Goal: Transaction & Acquisition: Subscribe to service/newsletter

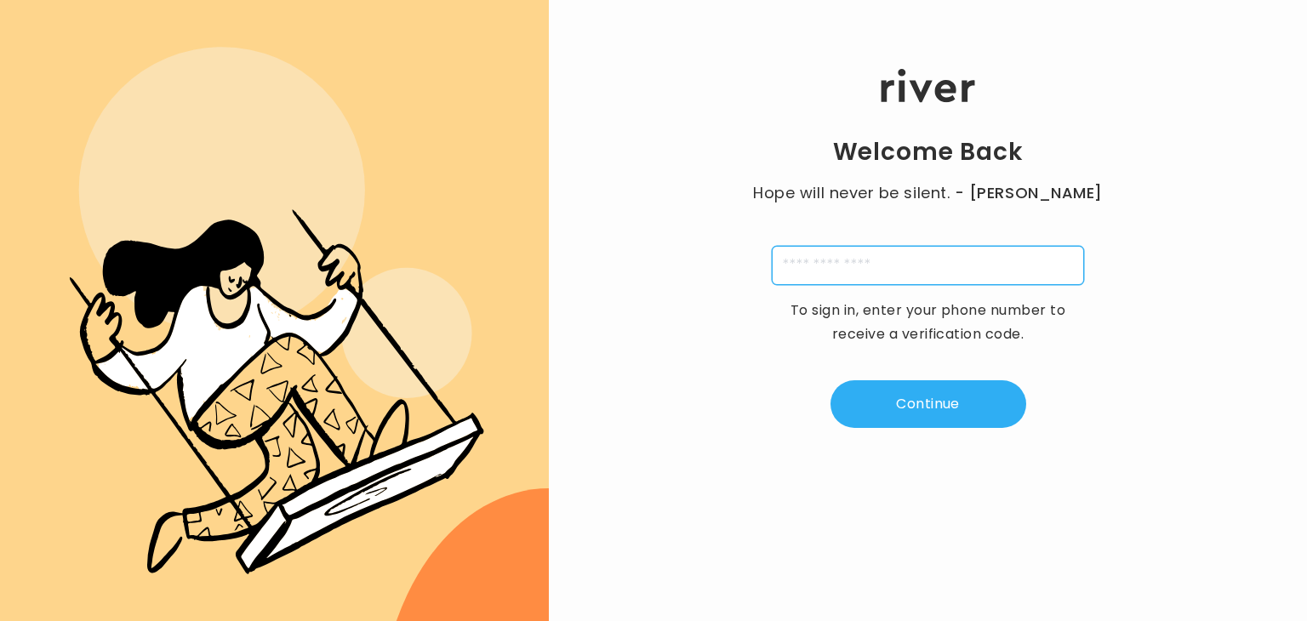
click at [904, 271] on input "tel" at bounding box center [928, 265] width 312 height 39
type input "**********"
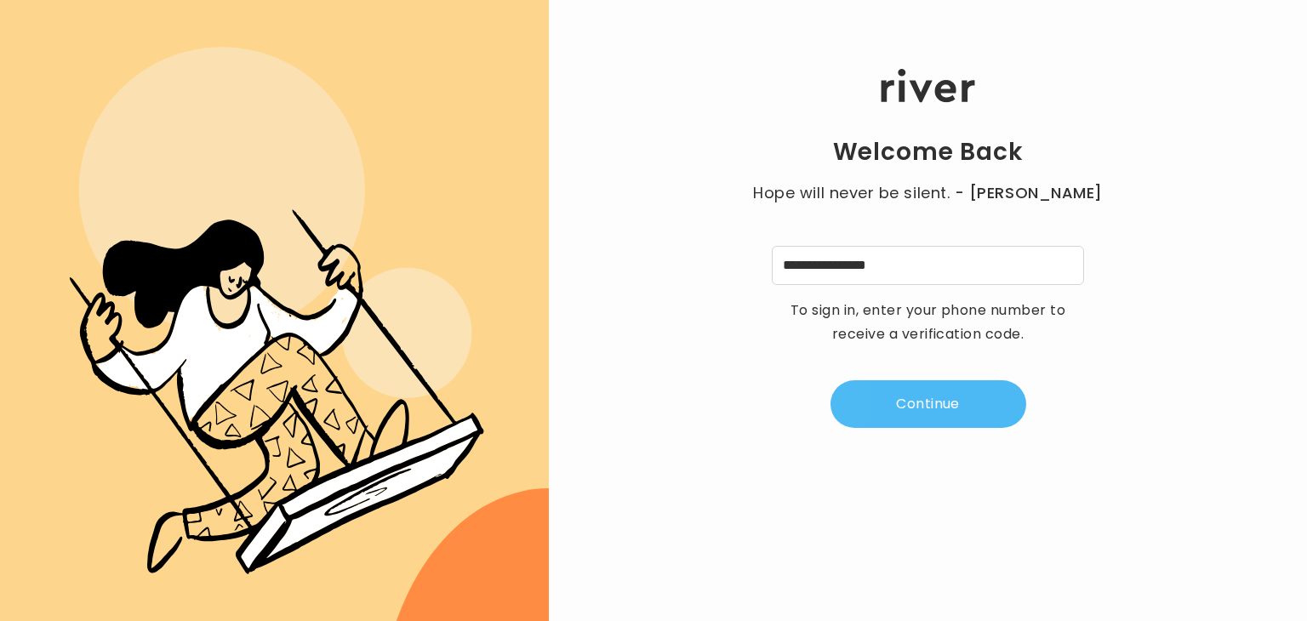
click at [915, 408] on button "Continue" at bounding box center [928, 404] width 196 height 48
type input "*"
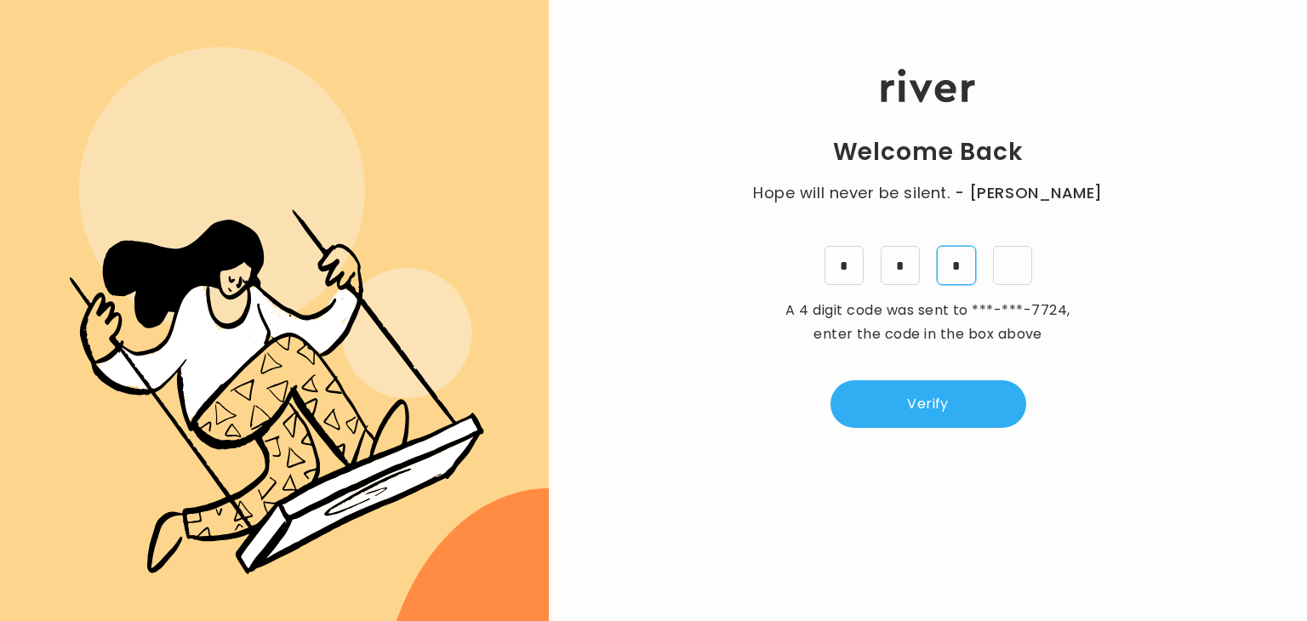
type input "*"
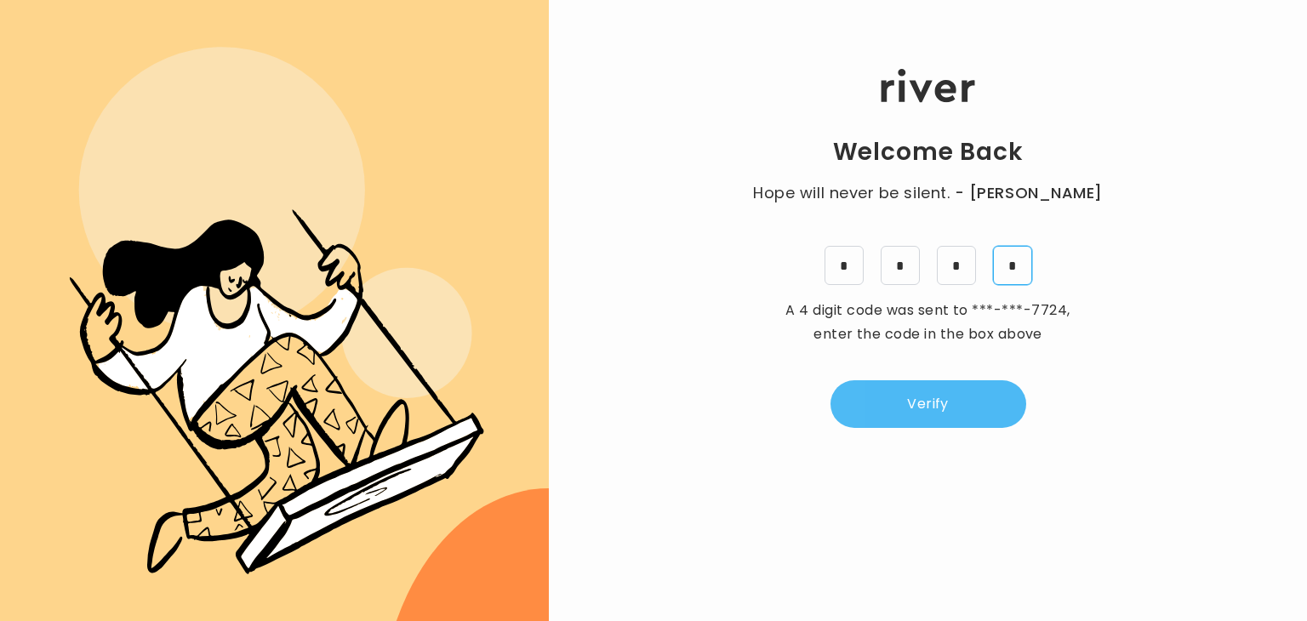
type input "*"
click at [935, 401] on button "Verify" at bounding box center [928, 404] width 196 height 48
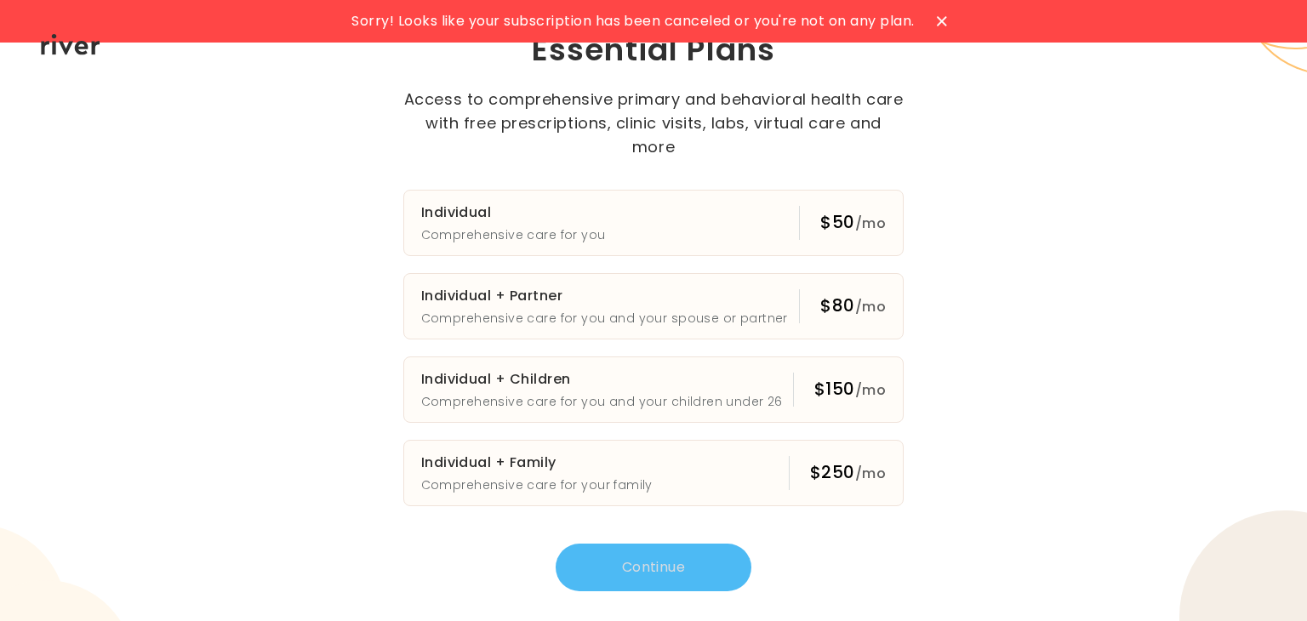
click at [453, 17] on span "Sorry! Looks like your subscription has been canceled or you're not on any plan." at bounding box center [632, 21] width 562 height 24
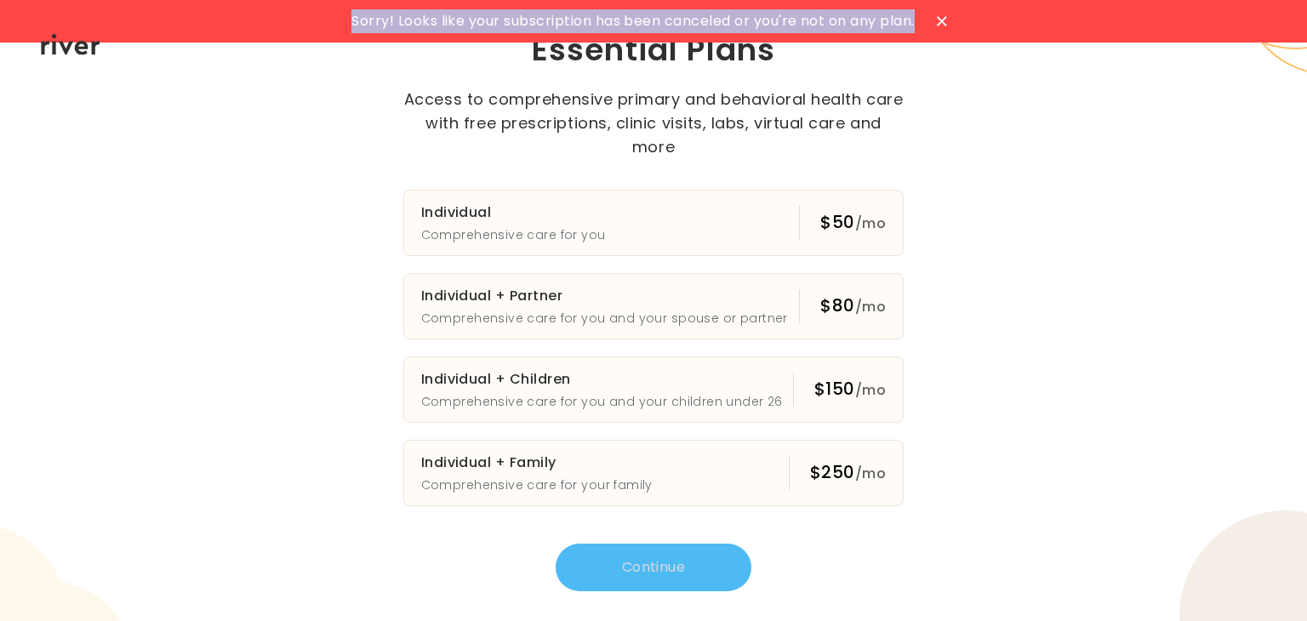
click at [453, 17] on span "Sorry! Looks like your subscription has been canceled or you're not on any plan." at bounding box center [632, 21] width 562 height 24
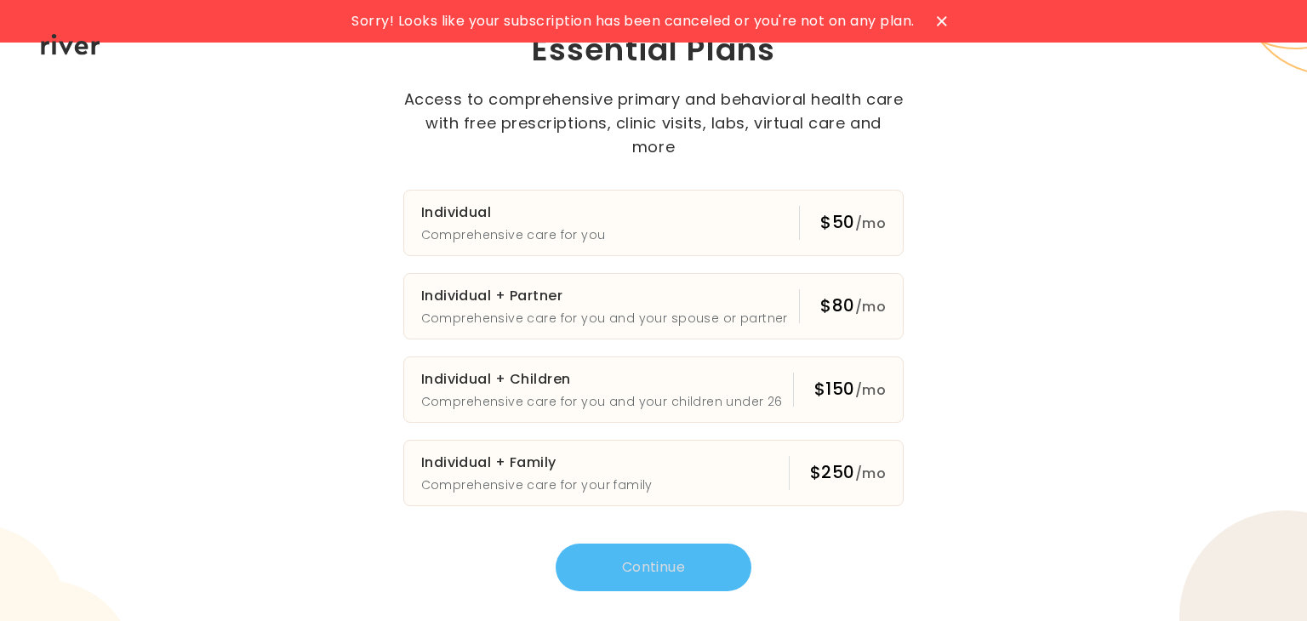
click at [855, 22] on span "Sorry! Looks like your subscription has been canceled or you're not on any plan." at bounding box center [632, 21] width 562 height 24
click at [446, 208] on h3 "Individual" at bounding box center [513, 213] width 185 height 24
click at [659, 553] on button "Continue" at bounding box center [654, 568] width 196 height 48
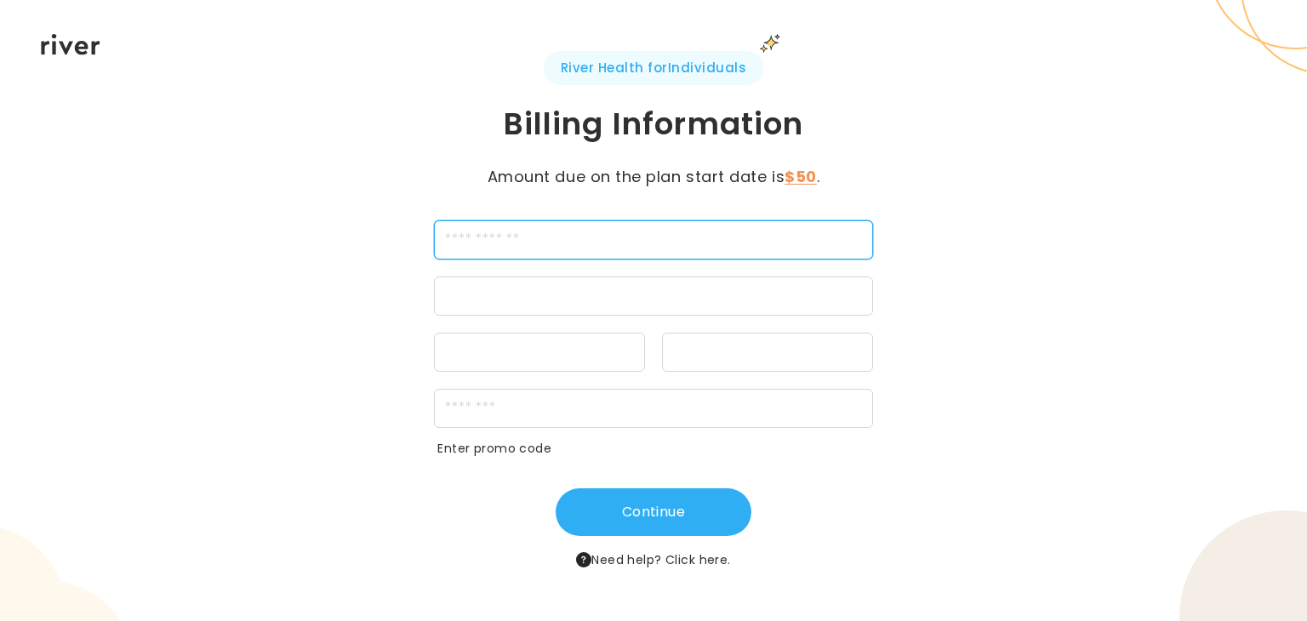
click at [590, 243] on input "cardName" at bounding box center [653, 239] width 438 height 39
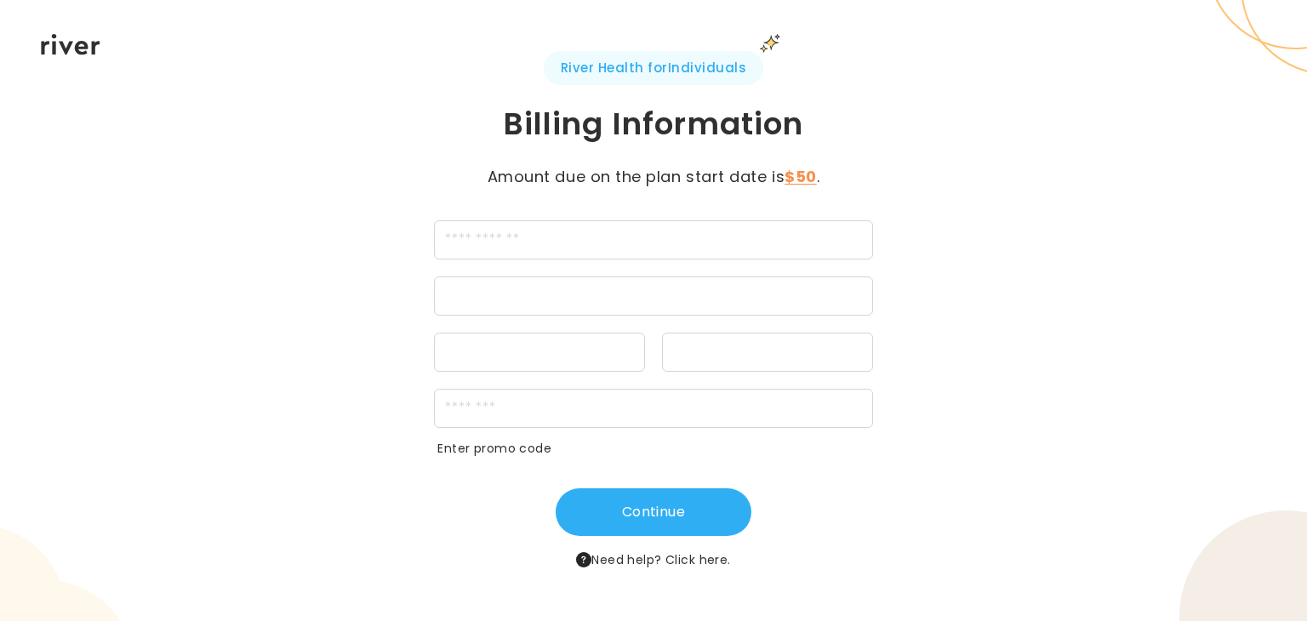
click at [269, 380] on div "River Health for Individuals Billing Information Amount due on the plan start d…" at bounding box center [653, 310] width 1307 height 621
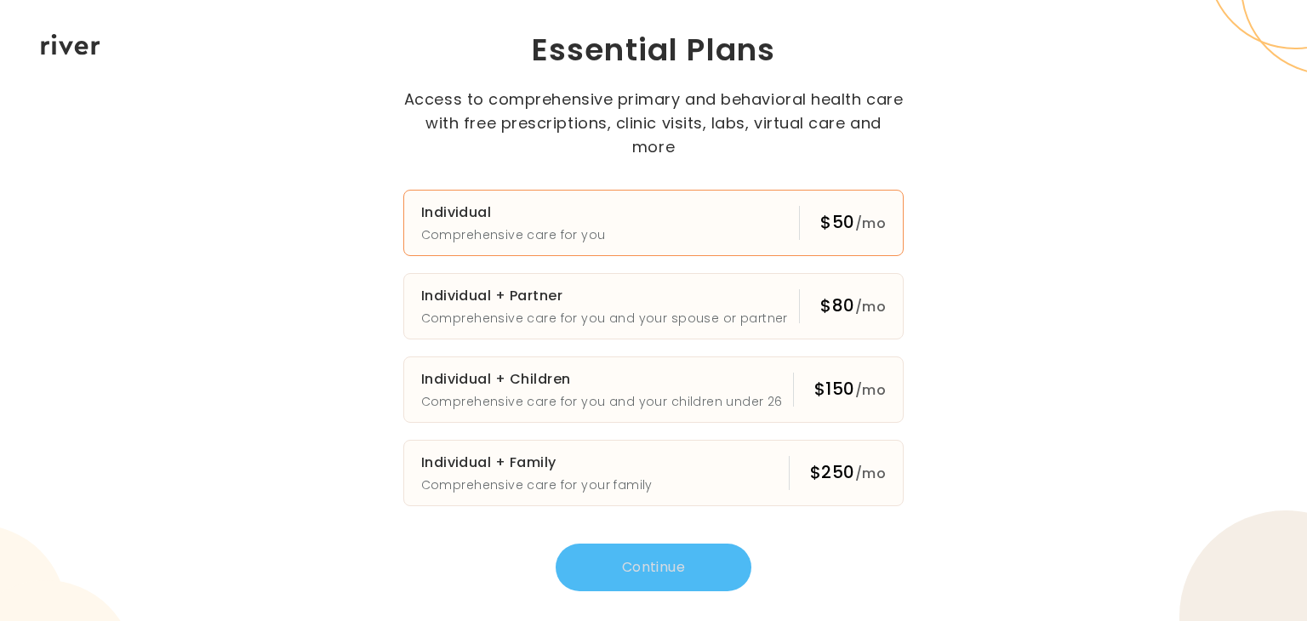
click at [486, 225] on p "Comprehensive care for you" at bounding box center [513, 235] width 185 height 20
click at [645, 559] on button "Continue" at bounding box center [654, 568] width 196 height 48
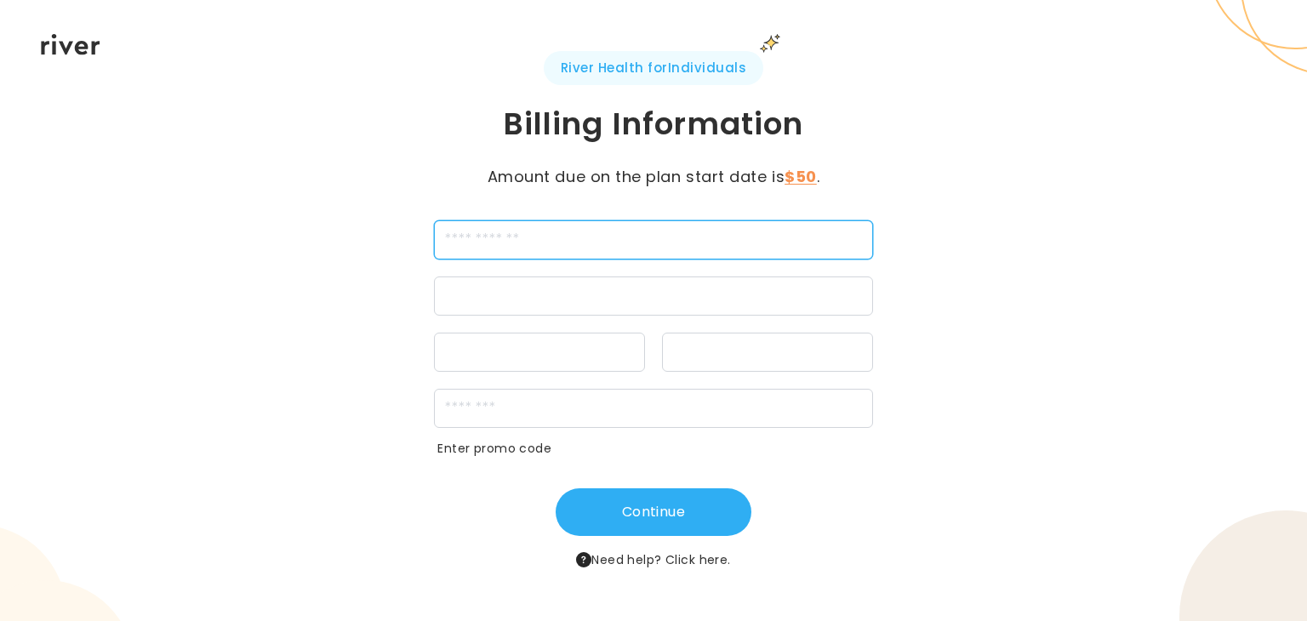
click at [592, 239] on input "cardName" at bounding box center [653, 239] width 438 height 39
type input "**********"
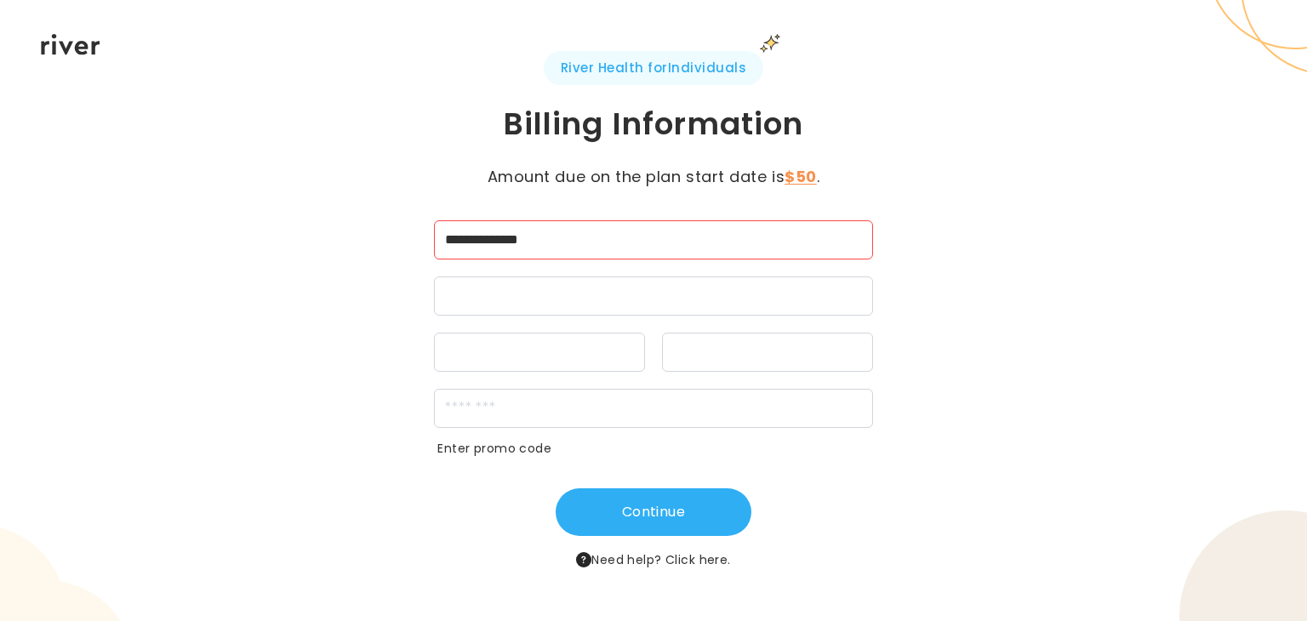
click at [538, 306] on div at bounding box center [653, 296] width 438 height 39
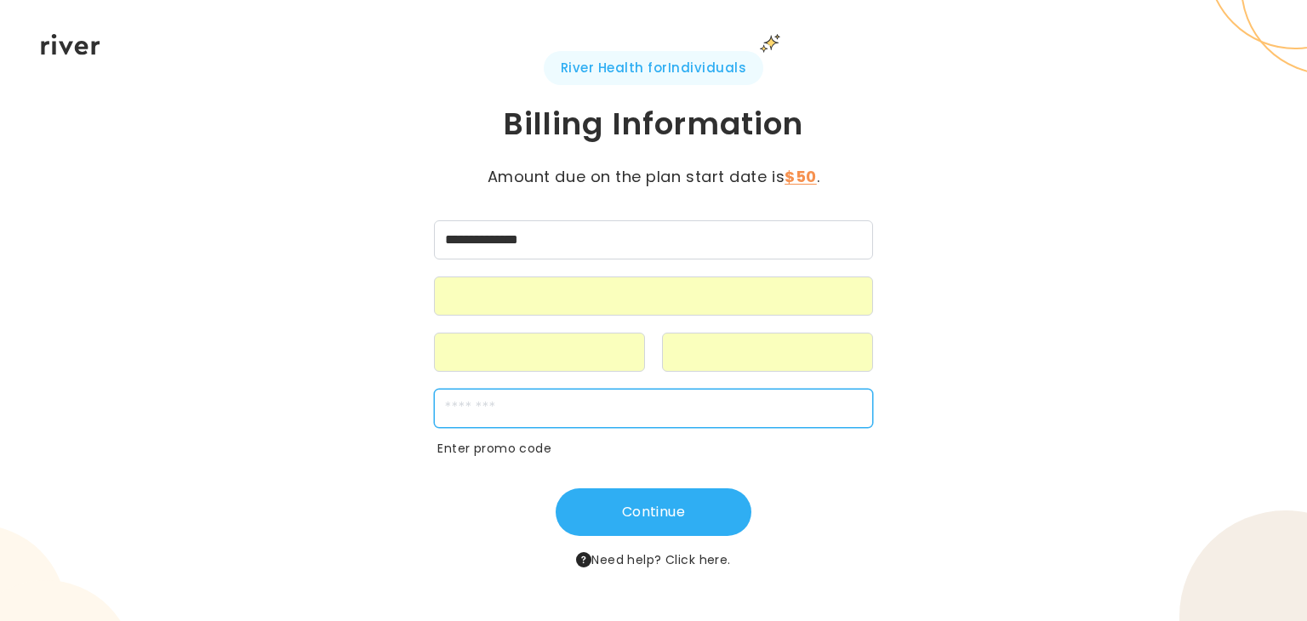
click at [501, 417] on input "zipCode" at bounding box center [653, 408] width 438 height 39
type input "*****"
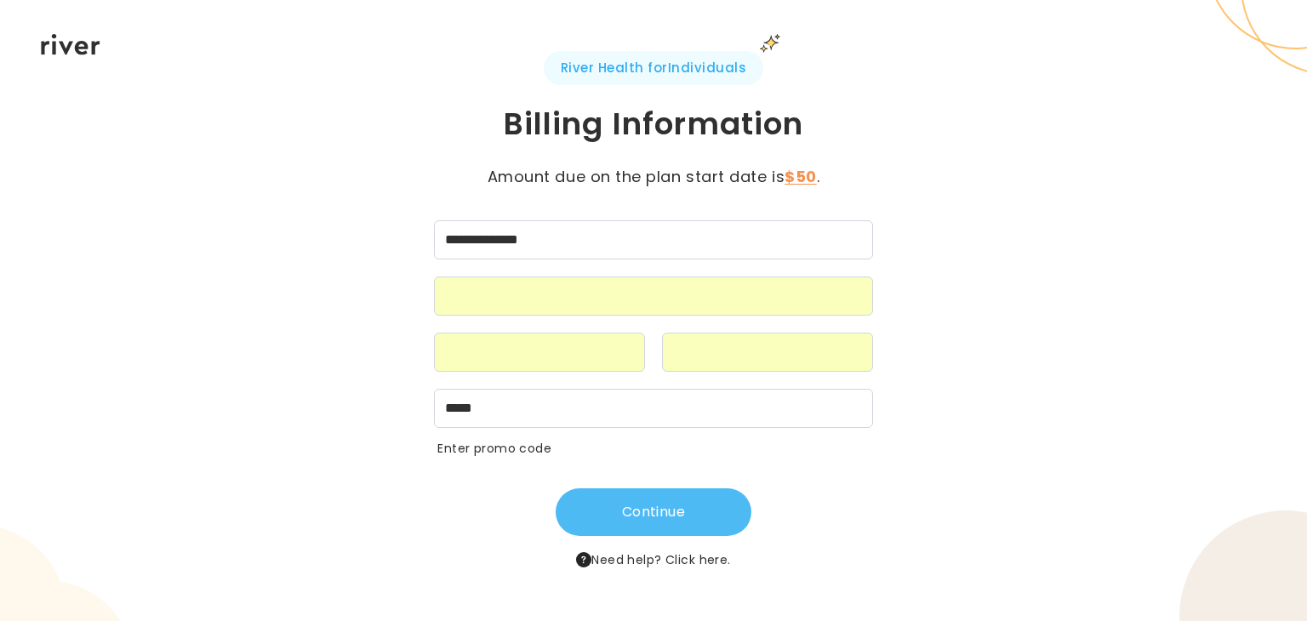
click at [643, 519] on button "Continue" at bounding box center [654, 512] width 196 height 48
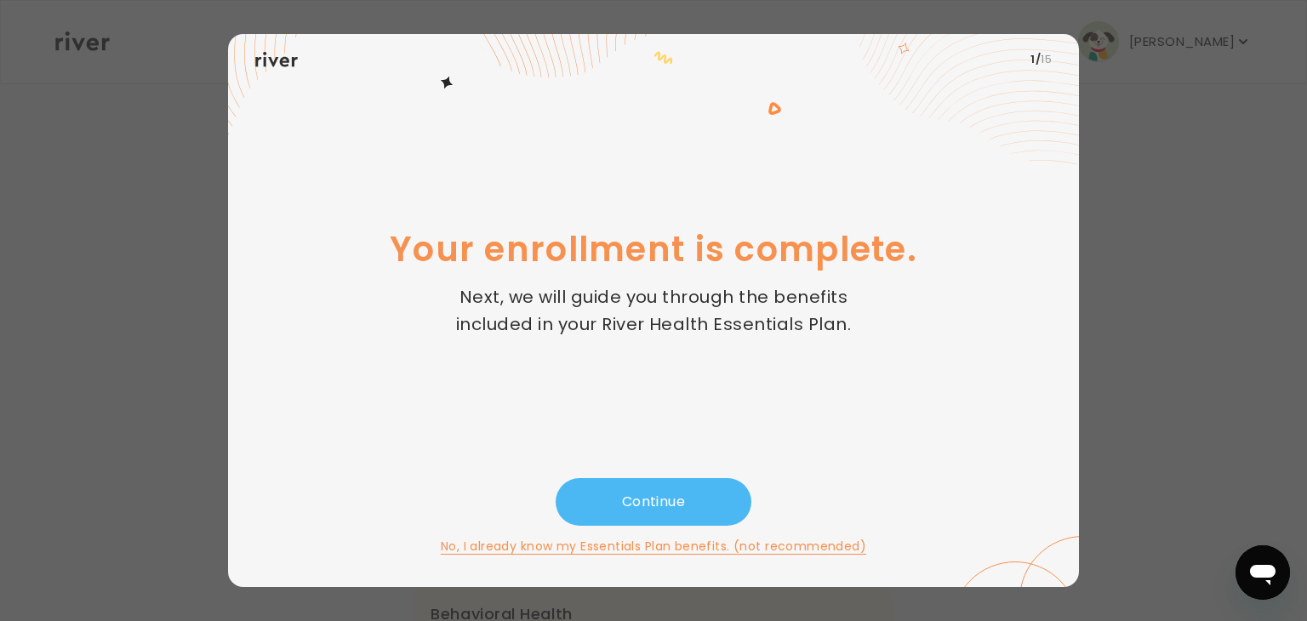
click at [674, 502] on button "Continue" at bounding box center [654, 502] width 196 height 48
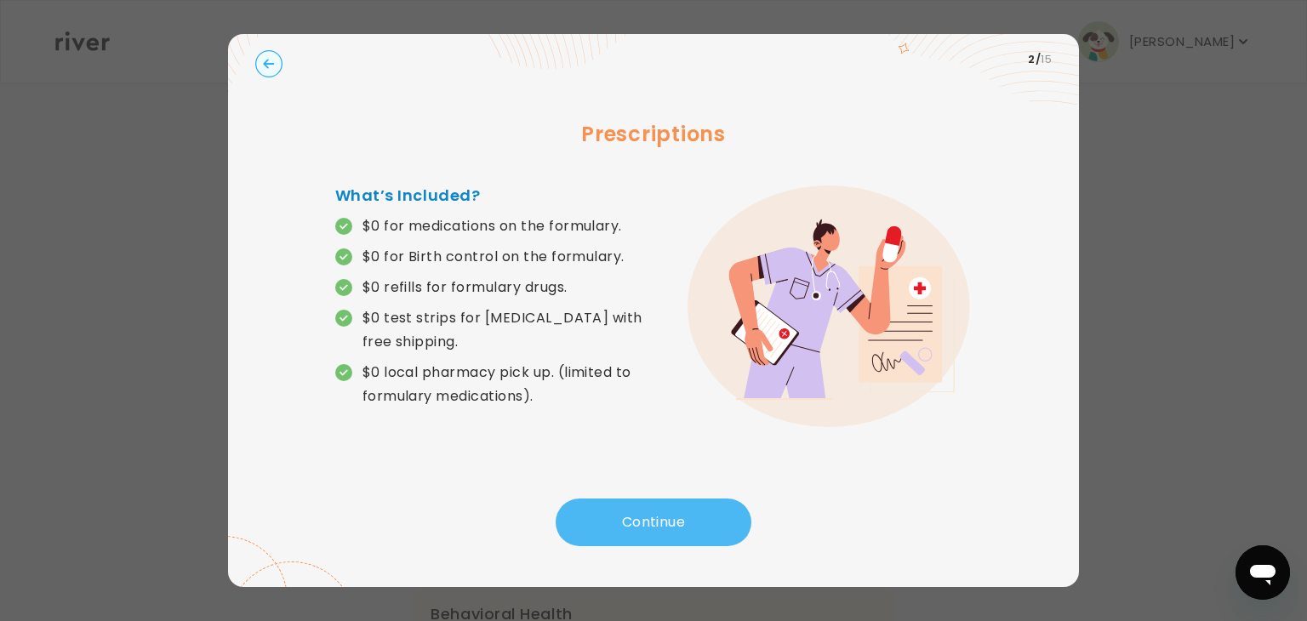
click at [648, 528] on button "Continue" at bounding box center [654, 523] width 196 height 48
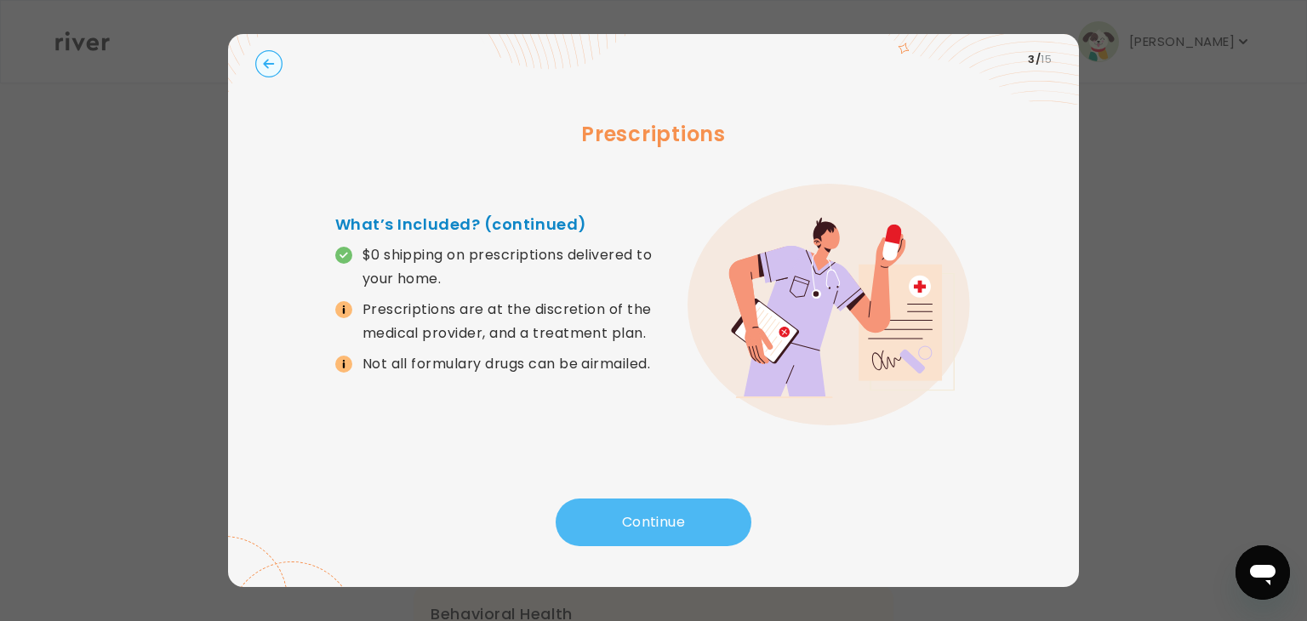
click at [648, 528] on button "Continue" at bounding box center [654, 523] width 196 height 48
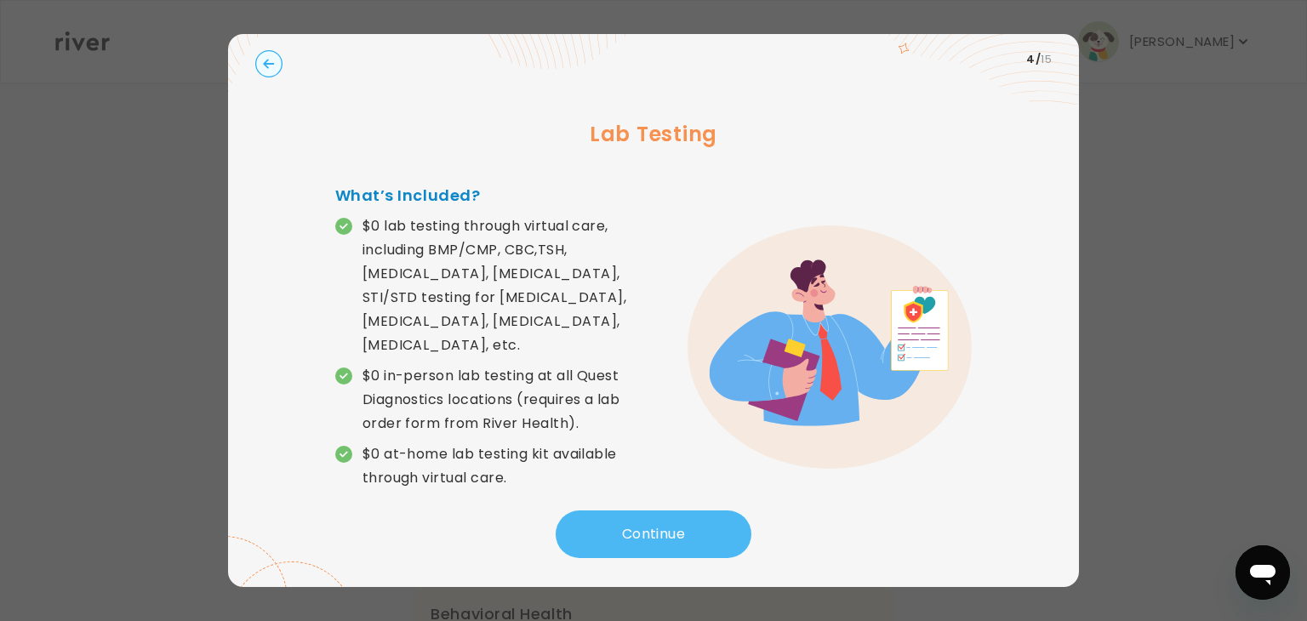
click at [648, 528] on button "Continue" at bounding box center [654, 534] width 196 height 48
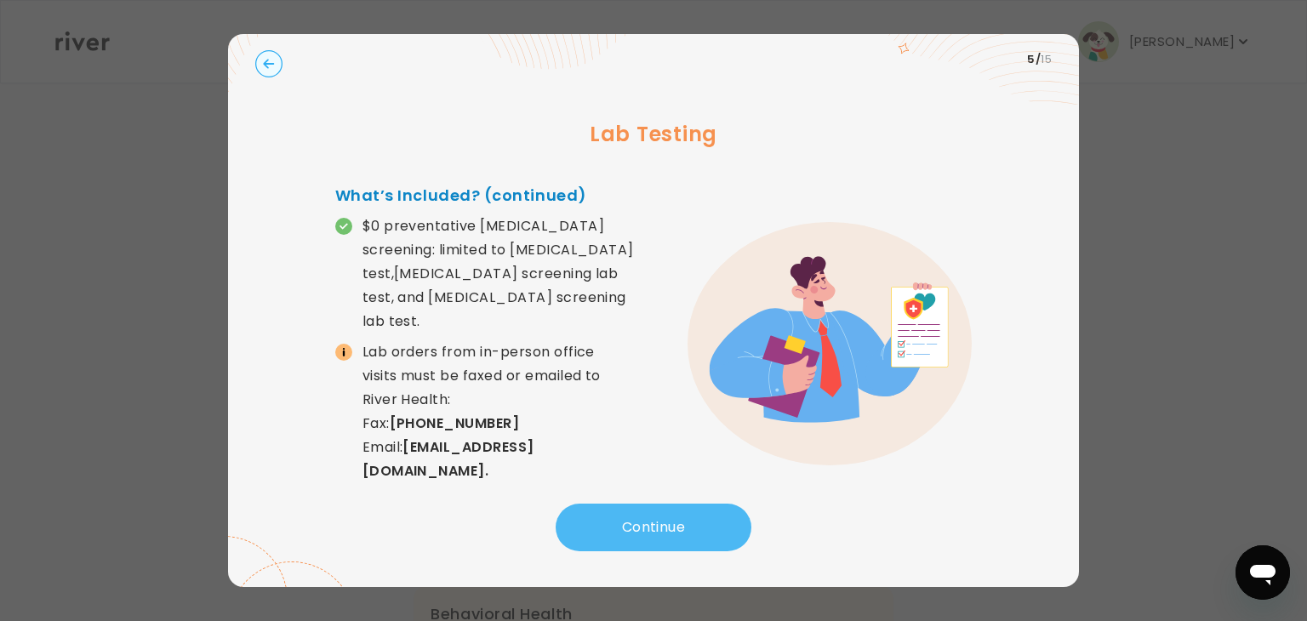
click at [624, 527] on button "Continue" at bounding box center [654, 528] width 196 height 48
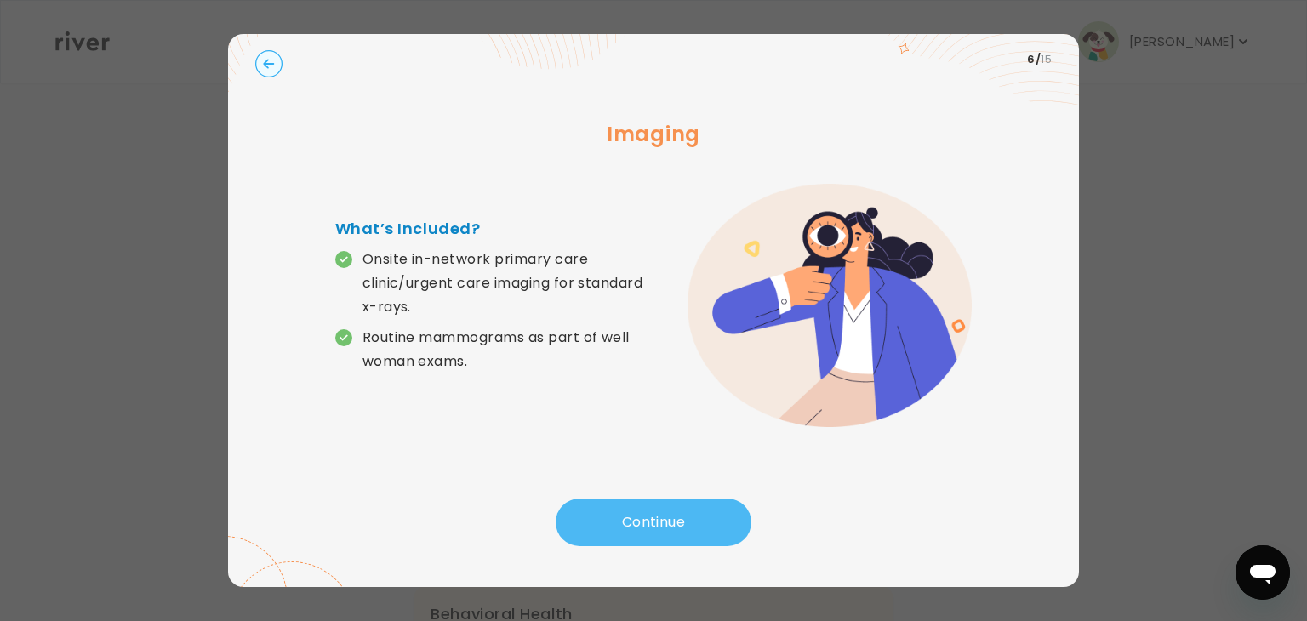
click at [624, 527] on button "Continue" at bounding box center [654, 523] width 196 height 48
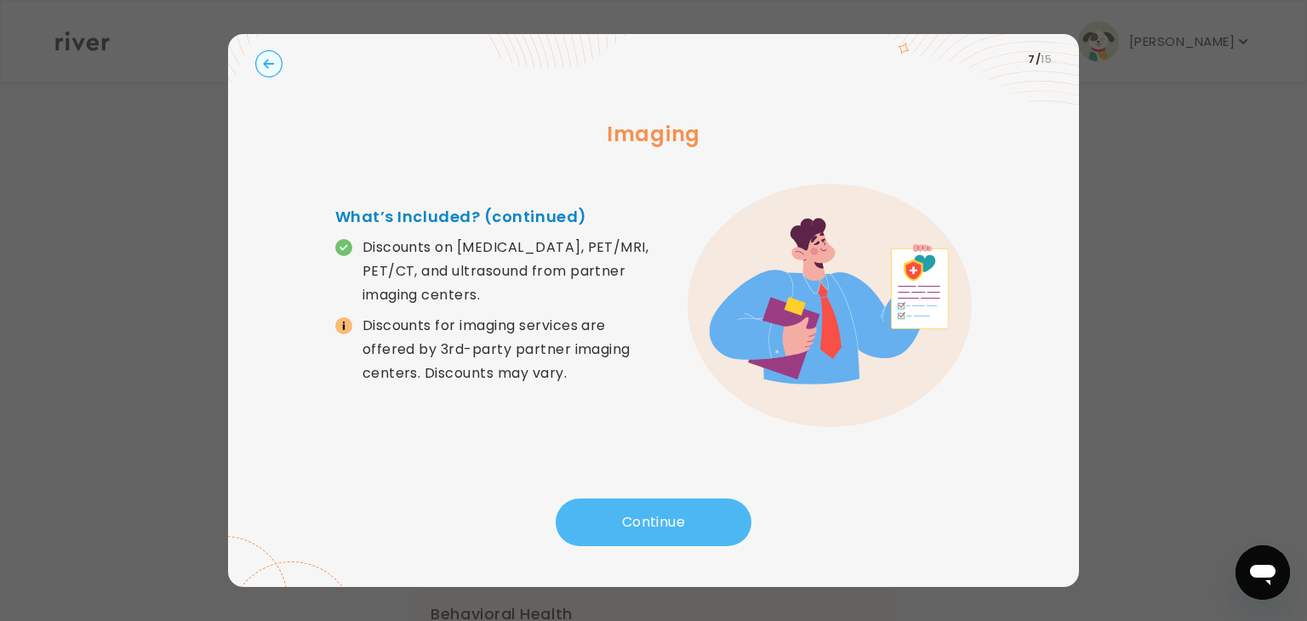
click at [628, 526] on button "Continue" at bounding box center [654, 523] width 196 height 48
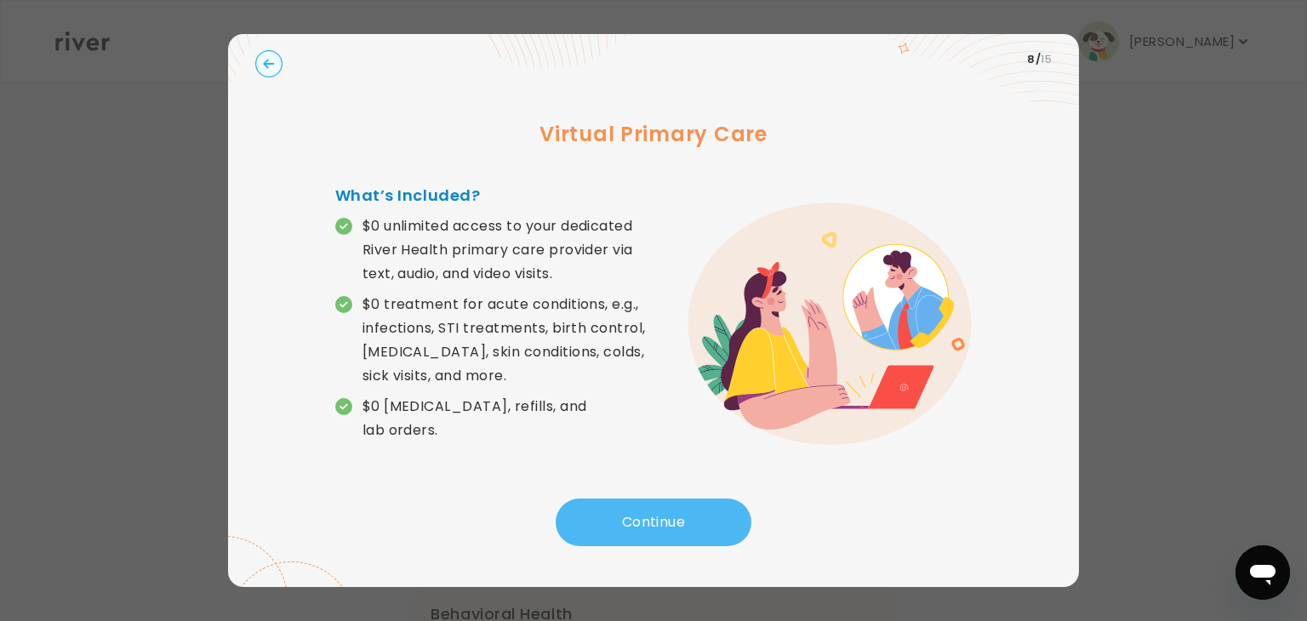
click at [628, 526] on button "Continue" at bounding box center [654, 523] width 196 height 48
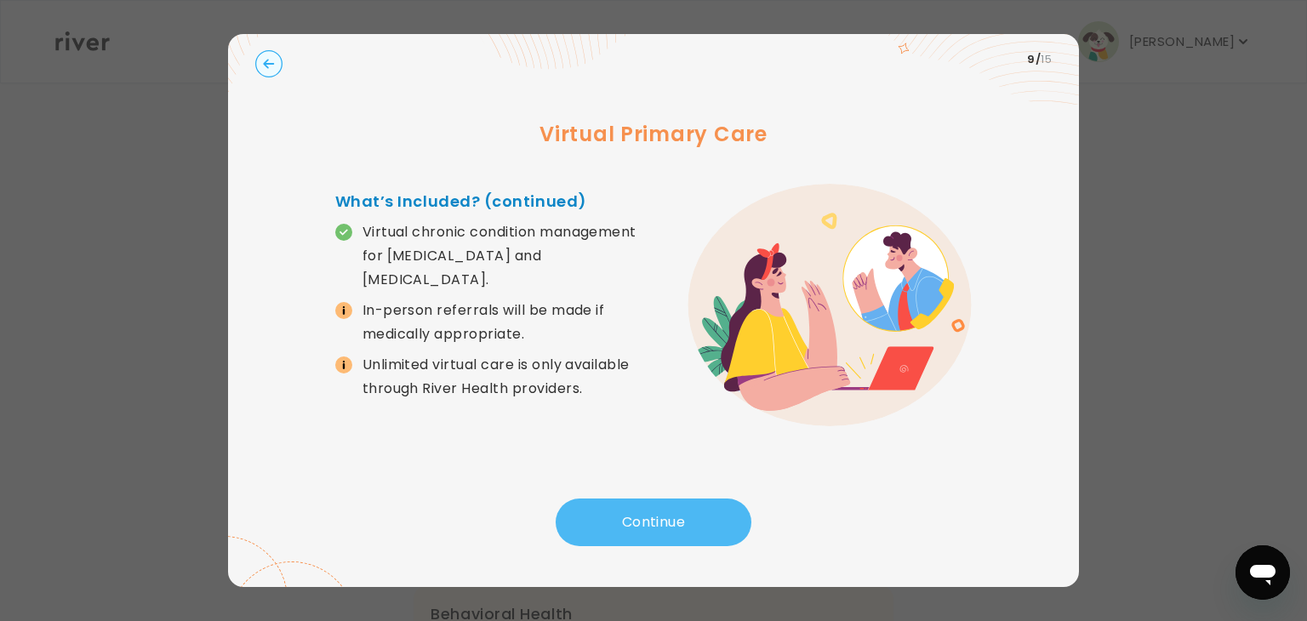
click at [628, 526] on button "Continue" at bounding box center [654, 523] width 196 height 48
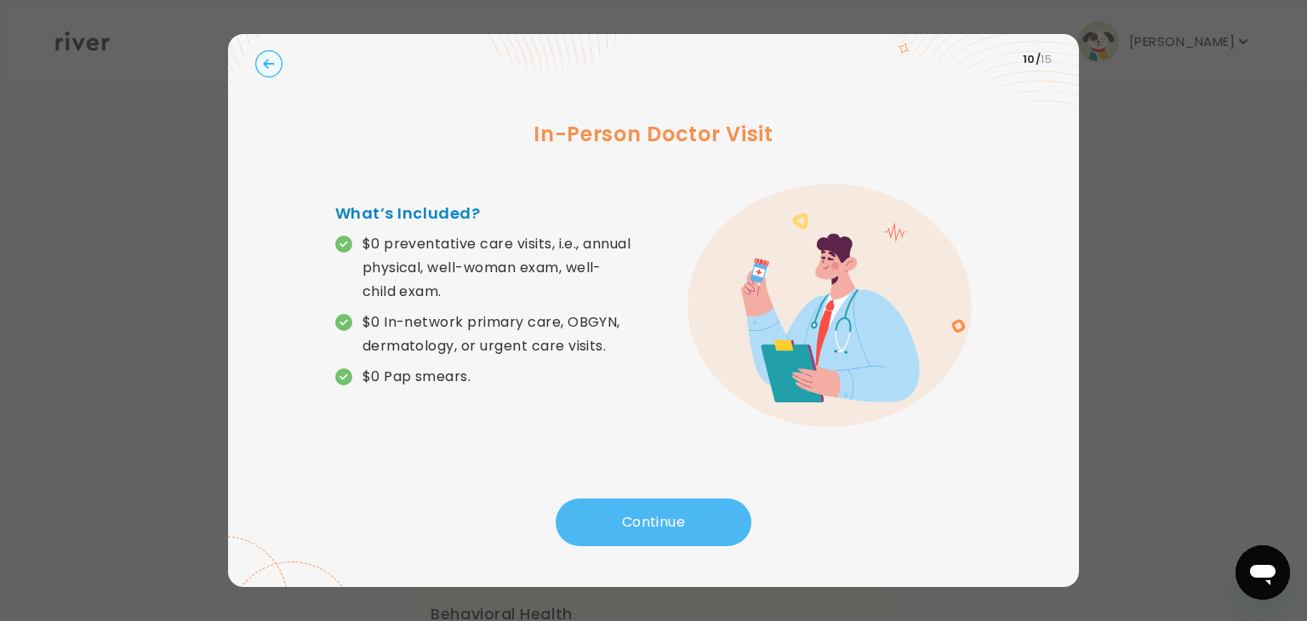
click at [628, 526] on button "Continue" at bounding box center [654, 523] width 196 height 48
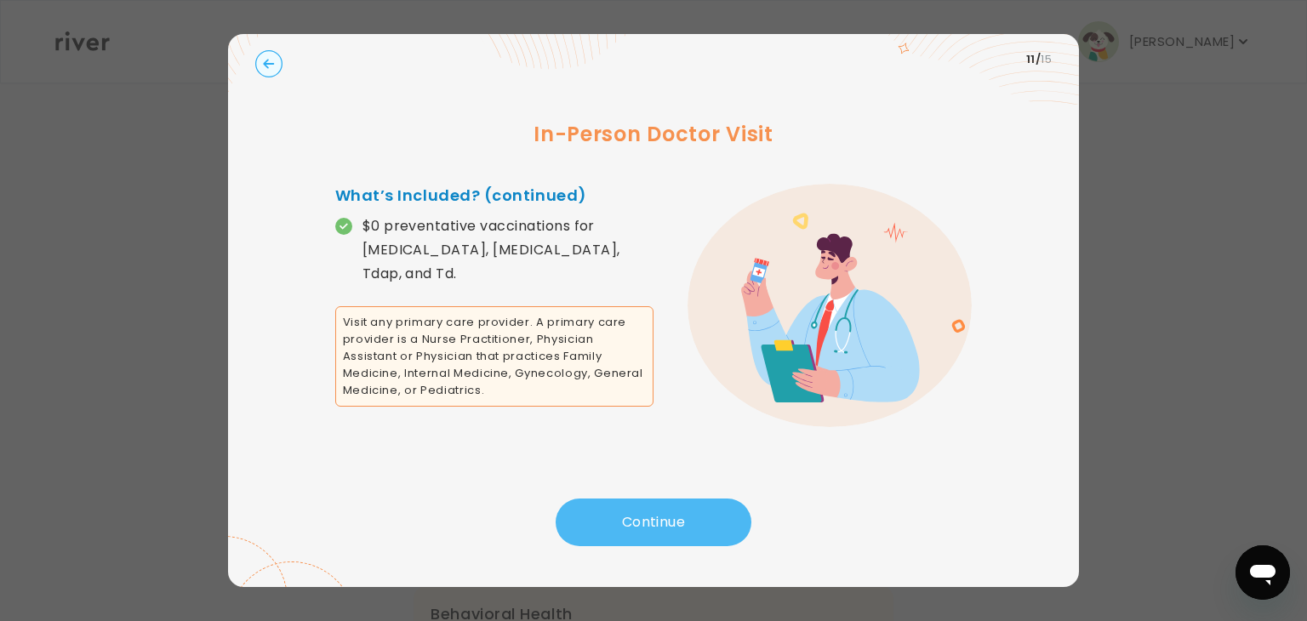
click at [628, 526] on button "Continue" at bounding box center [654, 523] width 196 height 48
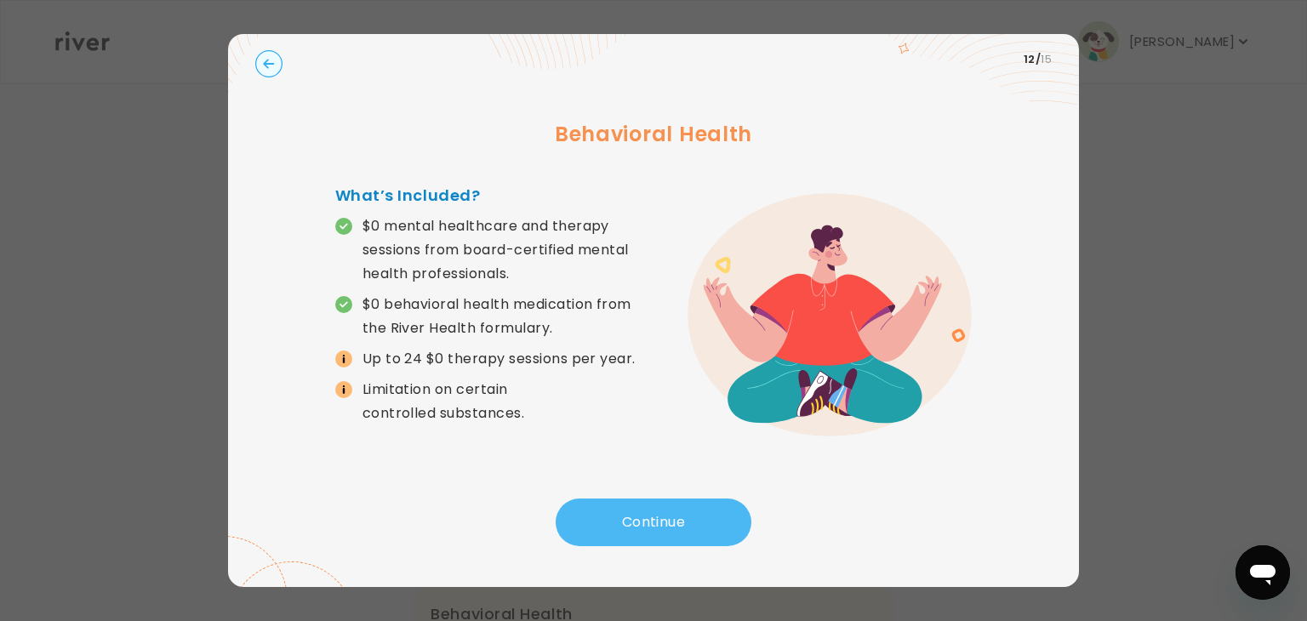
click at [628, 526] on button "Continue" at bounding box center [654, 523] width 196 height 48
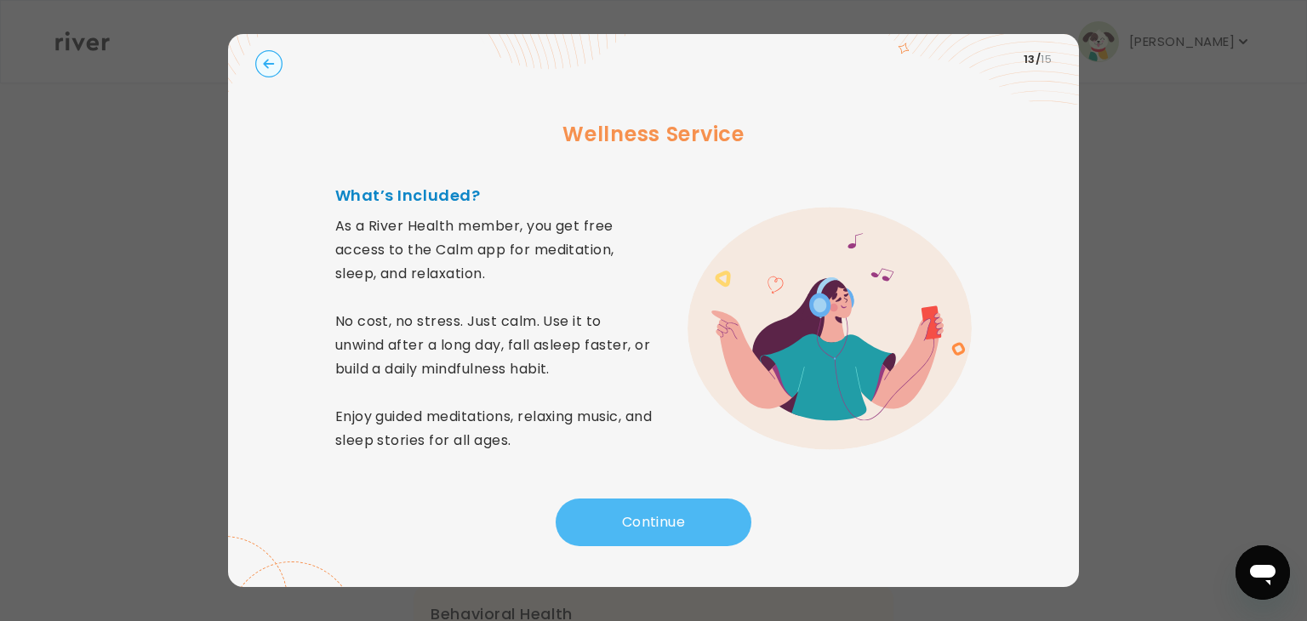
click at [628, 526] on button "Continue" at bounding box center [654, 523] width 196 height 48
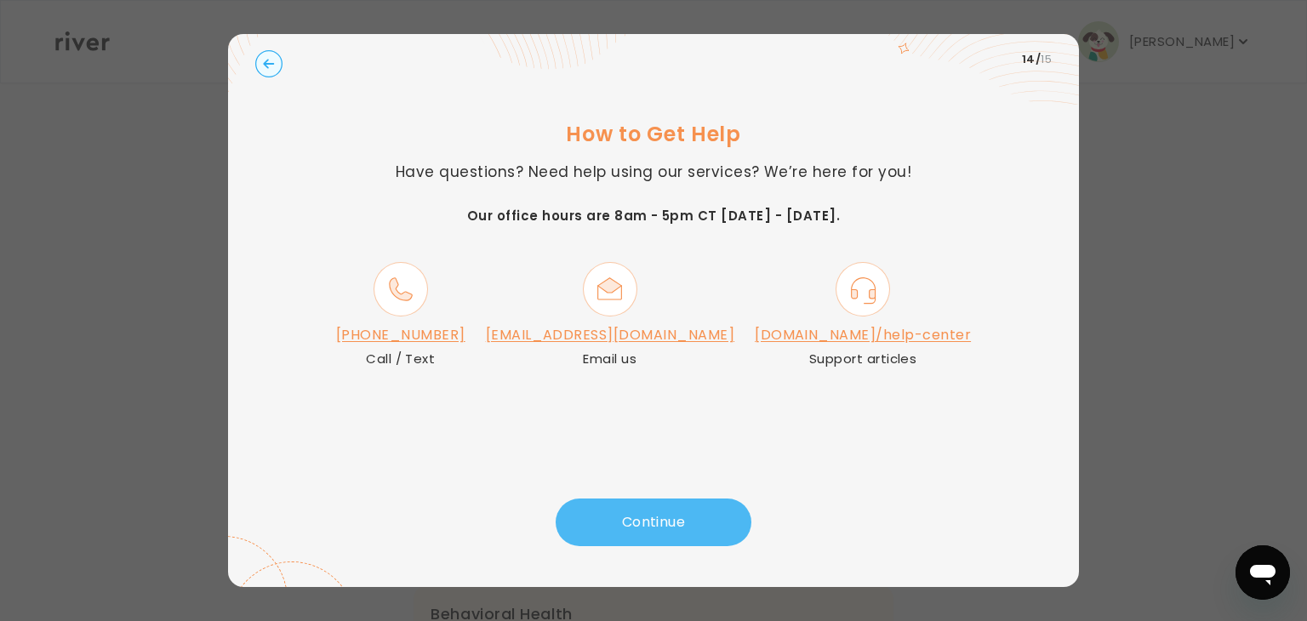
click at [628, 526] on button "Continue" at bounding box center [654, 523] width 196 height 48
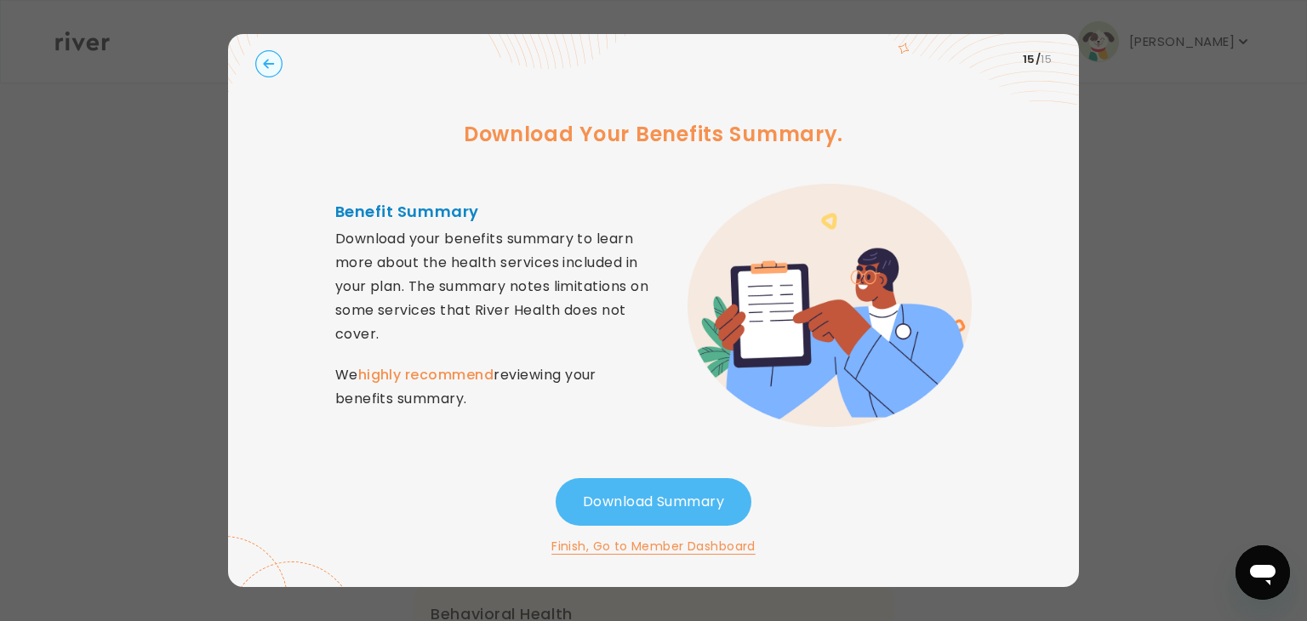
click at [639, 506] on button "Download Summary" at bounding box center [654, 502] width 196 height 48
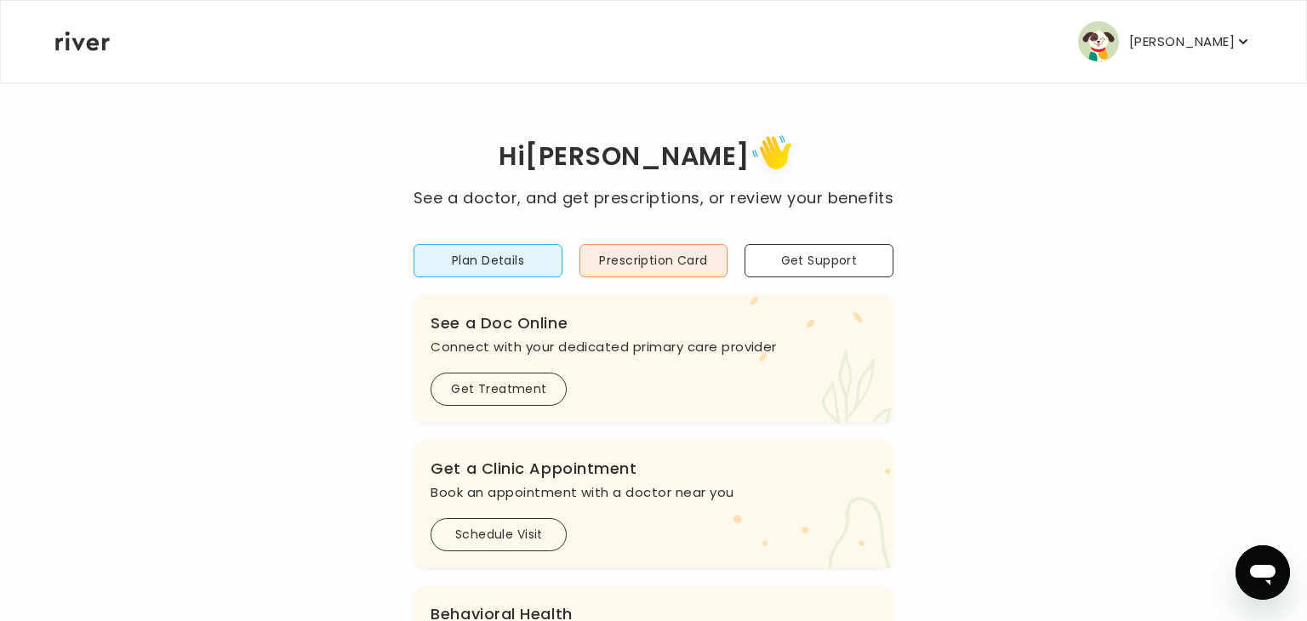
click at [1161, 44] on p "[PERSON_NAME]" at bounding box center [1182, 42] width 106 height 24
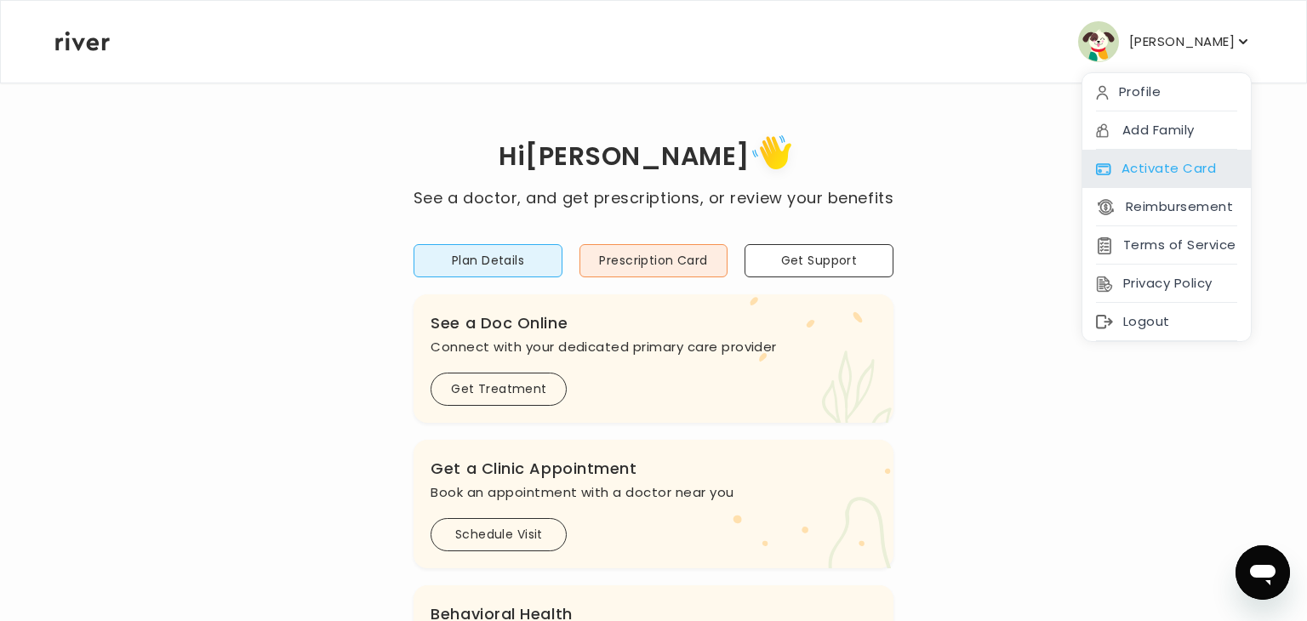
click at [1151, 174] on div "Activate Card" at bounding box center [1166, 169] width 168 height 38
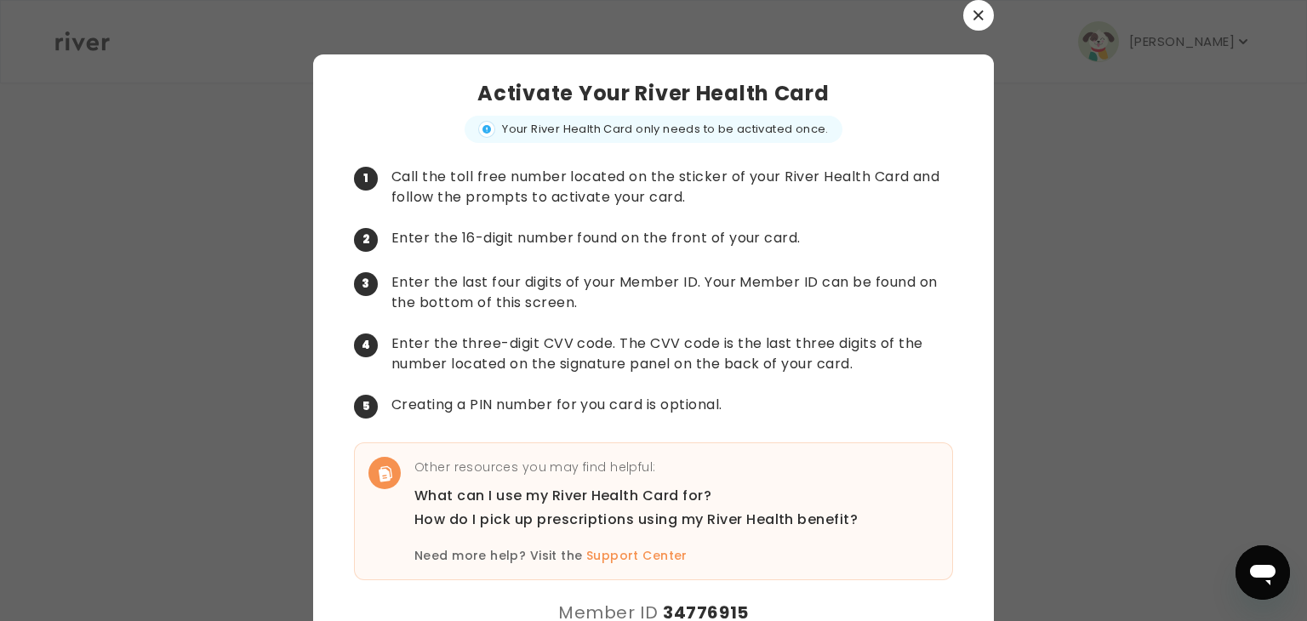
click at [1151, 174] on div at bounding box center [653, 310] width 1307 height 621
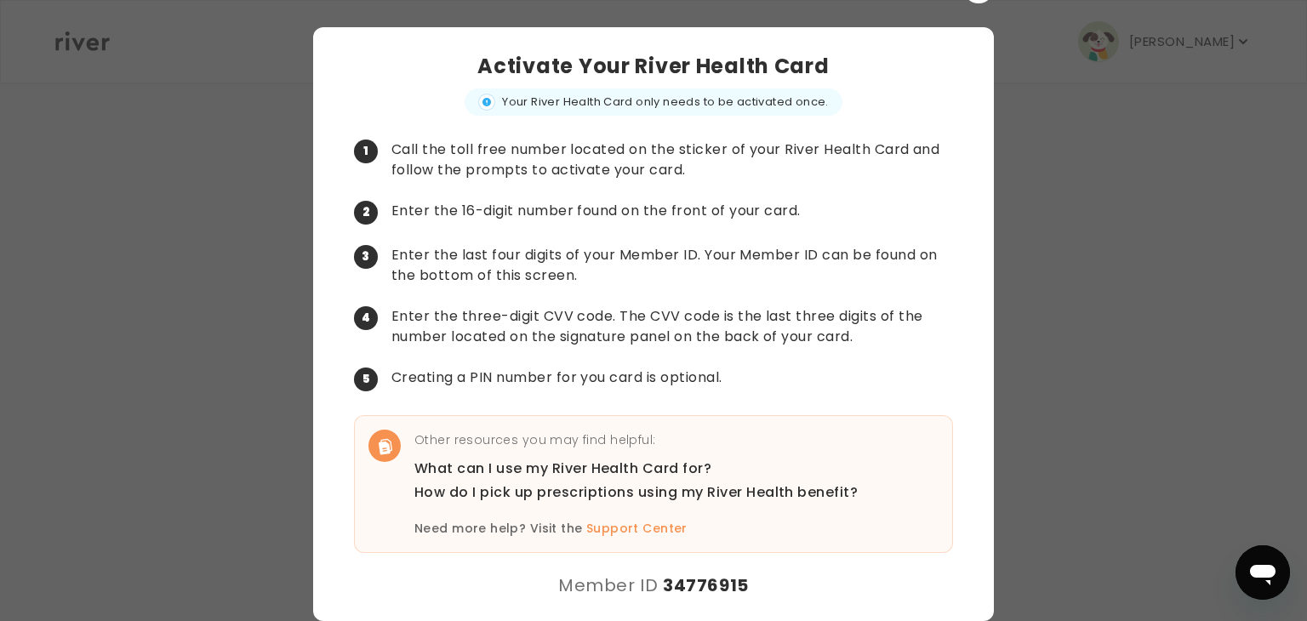
click at [235, 287] on div at bounding box center [653, 310] width 1307 height 621
click at [1166, 345] on div at bounding box center [653, 310] width 1307 height 621
click at [719, 585] on strong "34776915" at bounding box center [706, 585] width 86 height 24
click at [1268, 577] on icon "Open messaging window" at bounding box center [1263, 575] width 26 height 20
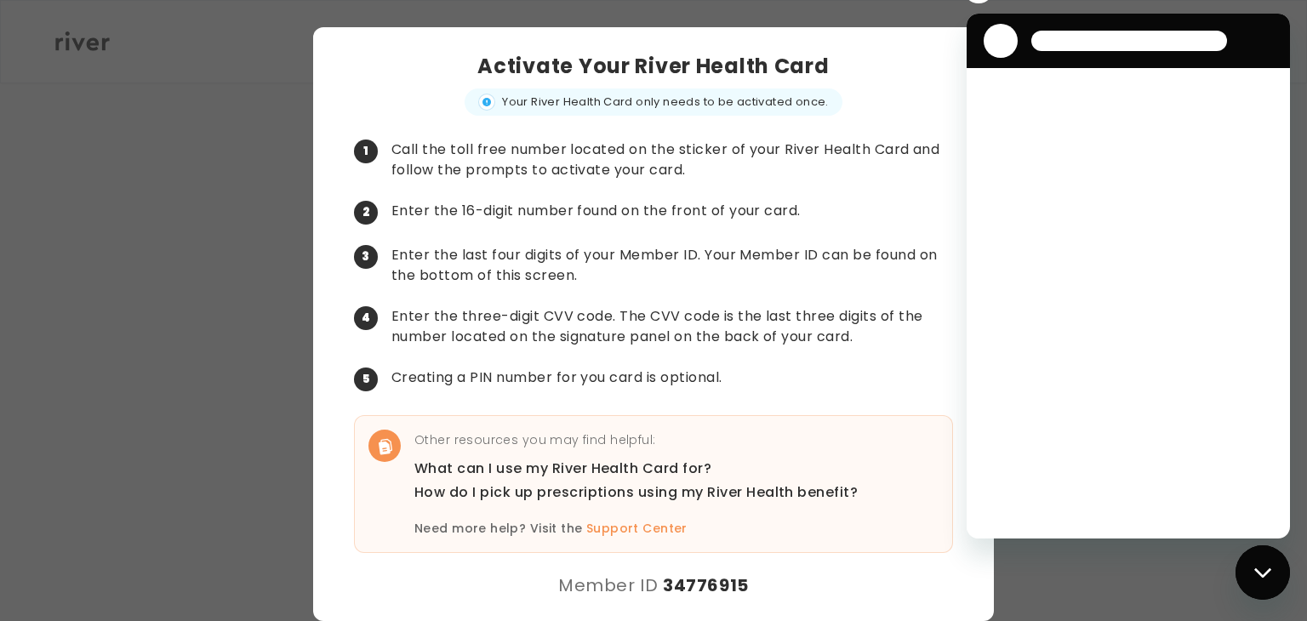
scroll to position [0, 0]
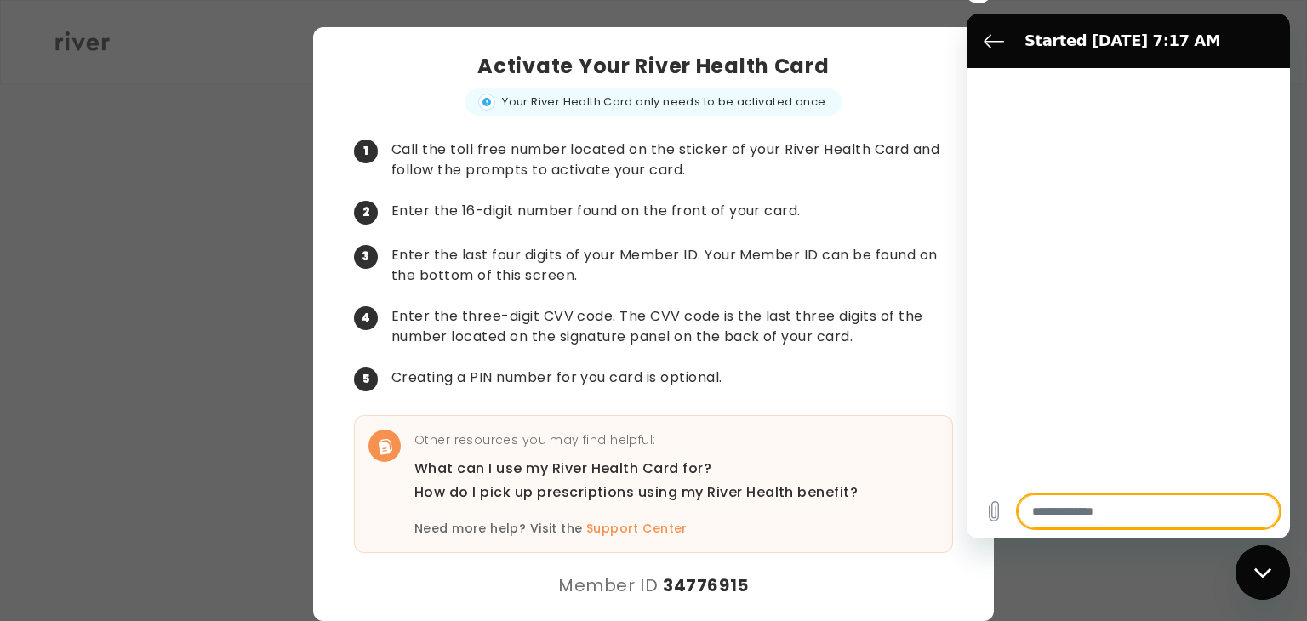
type textarea "*"
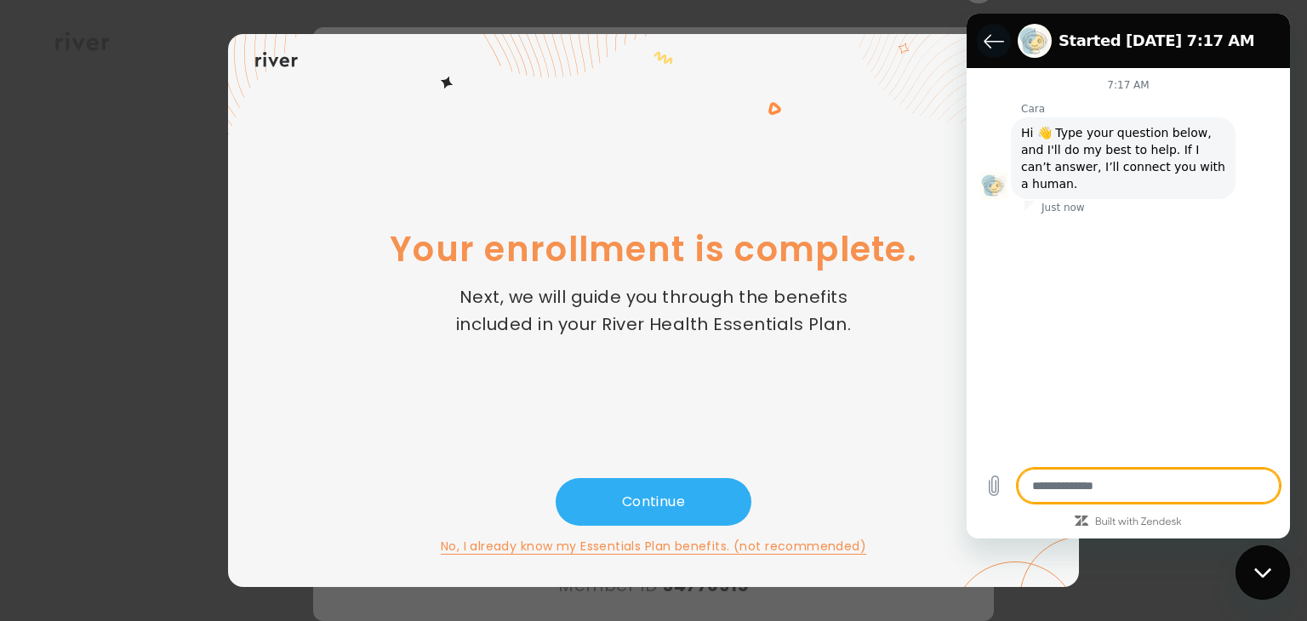
click at [990, 41] on icon "Back to the conversation list" at bounding box center [993, 41] width 19 height 13
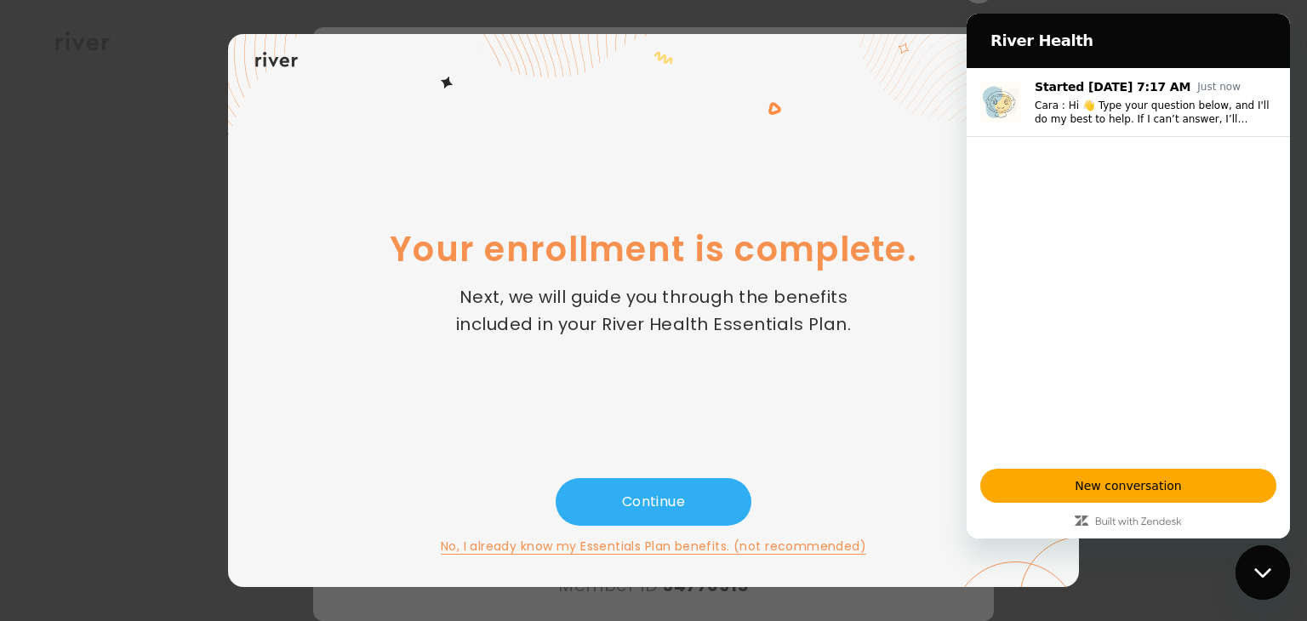
click at [54, 225] on div at bounding box center [653, 310] width 1307 height 621
